Goal: Transaction & Acquisition: Purchase product/service

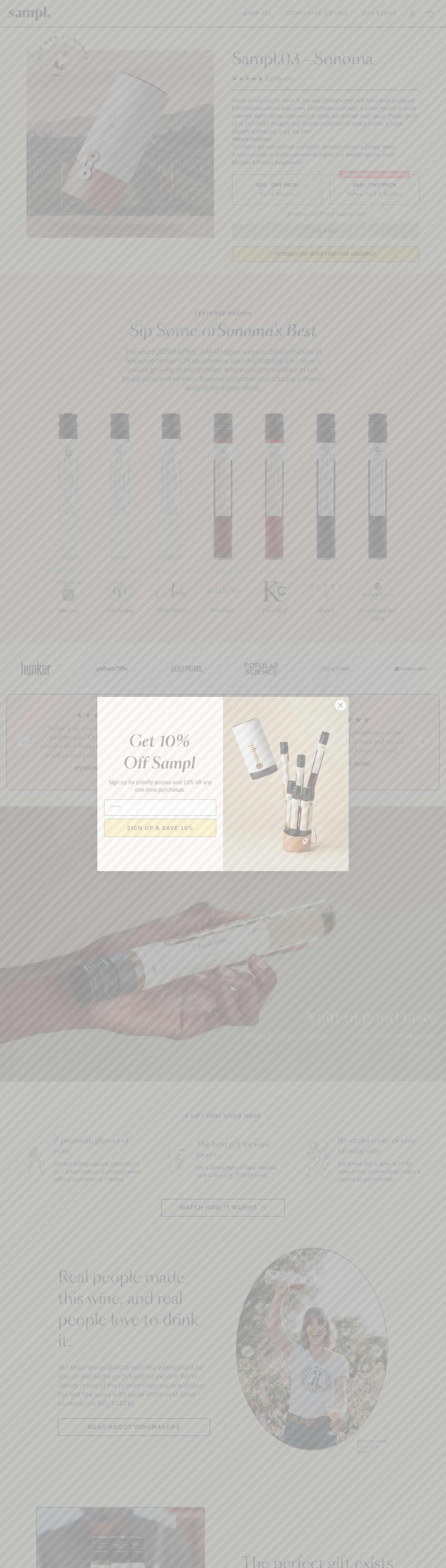
click at [340, 705] on icon "Close dialog" at bounding box center [340, 705] width 4 height 4
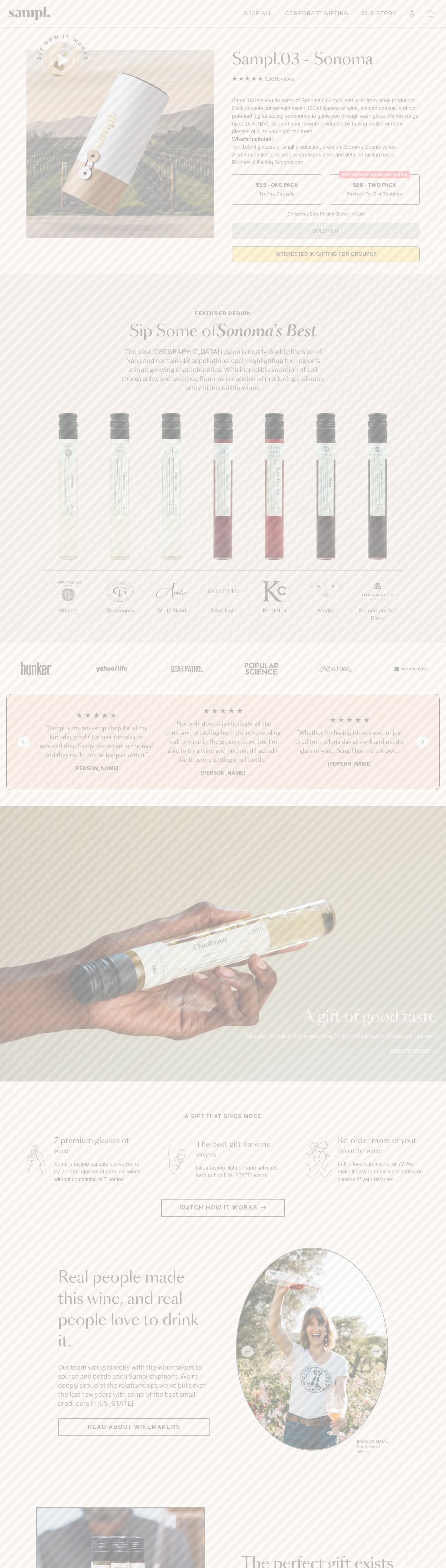
click at [375, 190] on label "Christmas SALE! Save 20% $88 - Two Pack Perfect For 2-4 Tastings" at bounding box center [375, 189] width 90 height 30
click at [96, 742] on h3 "“Sampl is my one-stop shop for all my birthday gifts! Our best friends just rec…" at bounding box center [96, 742] width 116 height 36
click at [236, 29] on div "Sampl.03 - Sonoma 4.9 Rated 4.9 out of 5 stars 136 Reviews Click to scroll to r…" at bounding box center [326, 132] width 187 height 213
click at [431, 130] on section "See how it works Sampl.03 - Sonoma 4.9 Rated 4.9 out of 5 stars 136 Reviews Cli…" at bounding box center [223, 146] width 446 height 241
click at [180, 1567] on html "Skip to main content Toggle navigation menu Shop All Corporate Gifting Our Stor…" at bounding box center [223, 1513] width 446 height 3025
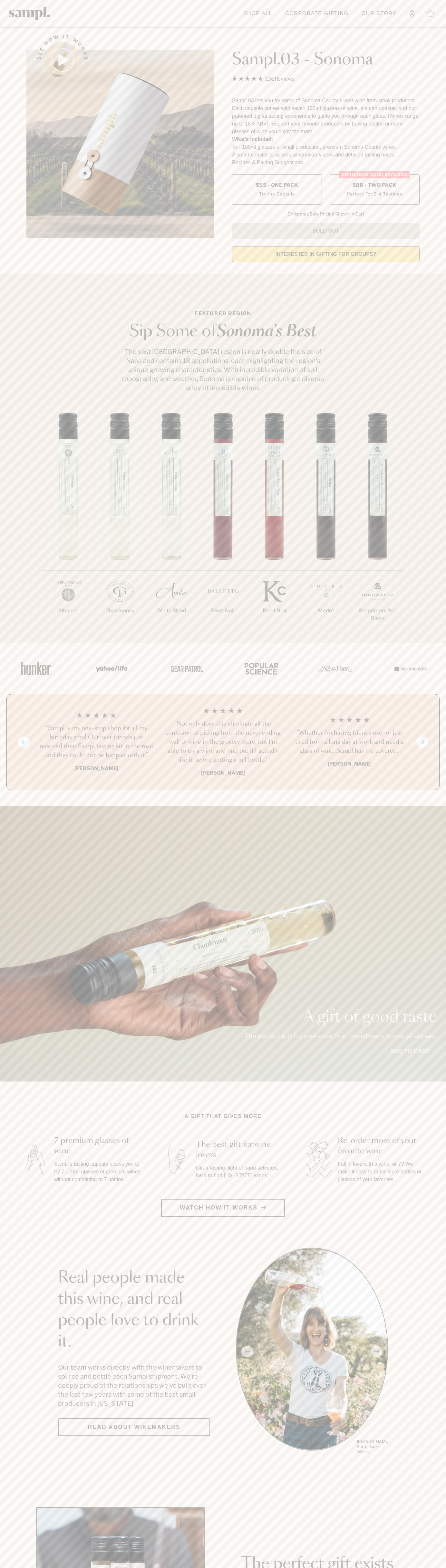
click at [13, 490] on div "1/7 Albarino 2/7 Chardonnay 3/7" at bounding box center [223, 528] width 446 height 230
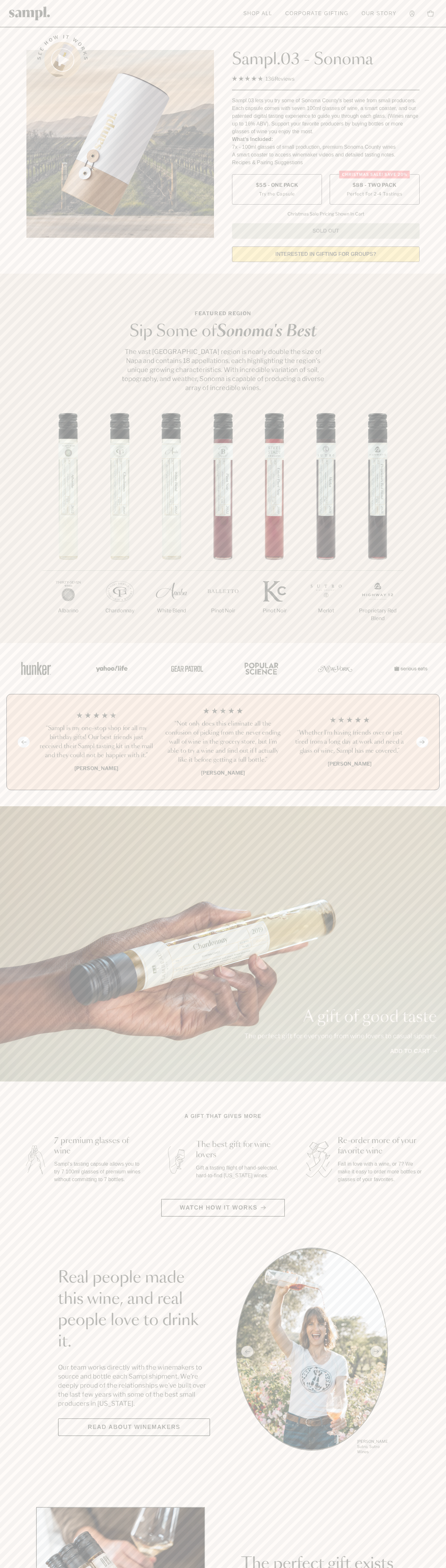
click at [375, 190] on label "Christmas SALE! Save 20% $88 - Two Pack Perfect For 2-4 Tastings" at bounding box center [375, 189] width 90 height 30
click at [96, 742] on h3 "“Sampl is my one-stop shop for all my birthday gifts! Our best friends just rec…" at bounding box center [96, 742] width 116 height 36
